Goal: Navigation & Orientation: Find specific page/section

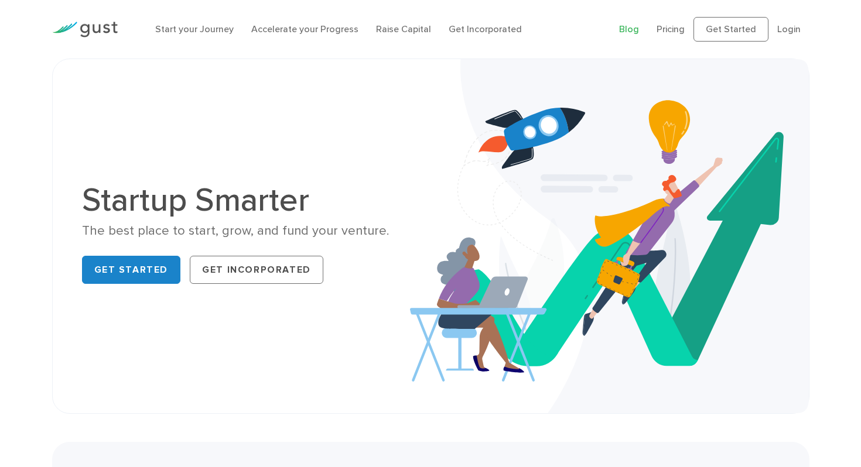
click at [635, 30] on link "Blog" at bounding box center [629, 28] width 20 height 11
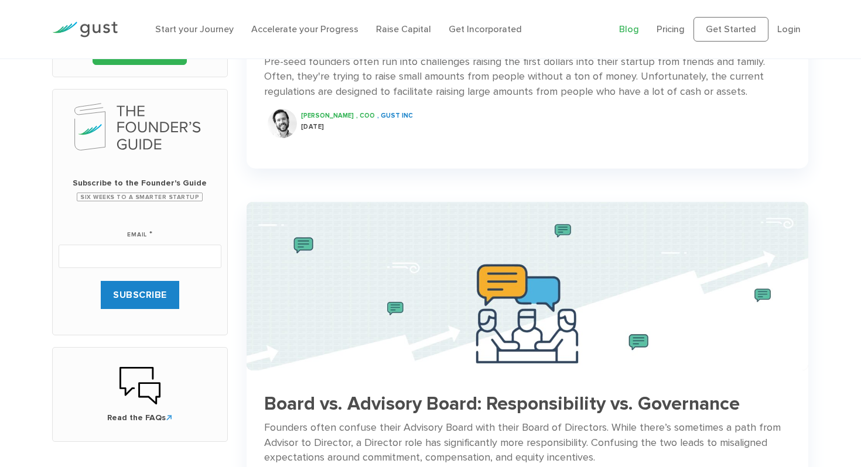
scroll to position [323, 0]
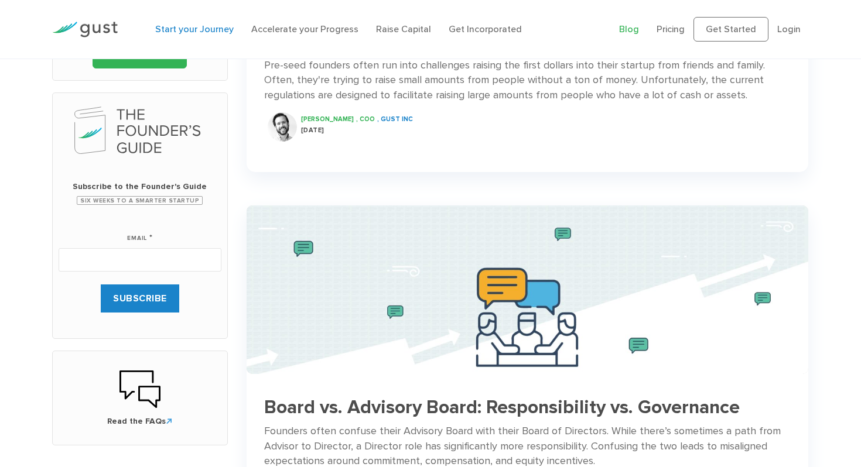
click at [206, 30] on link "Start your Journey" at bounding box center [194, 28] width 78 height 11
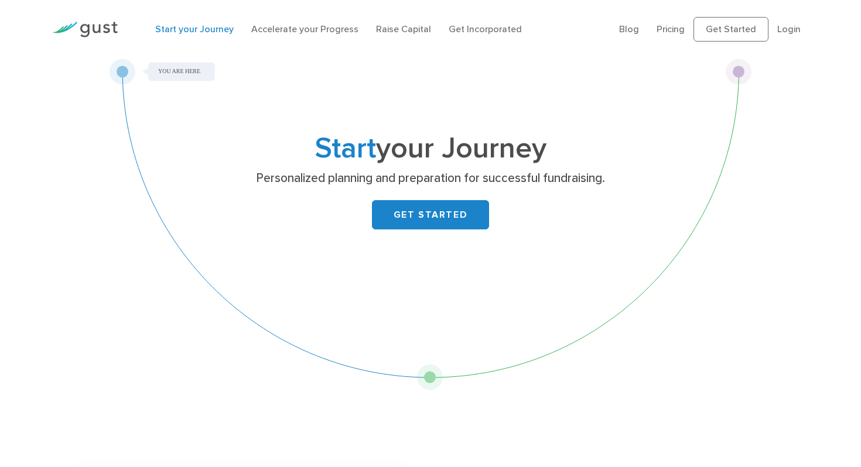
click at [178, 69] on div "Start your Journey Personalized planning and preparation for successful fundrai…" at bounding box center [430, 225] width 643 height 332
